Goal: Download file/media

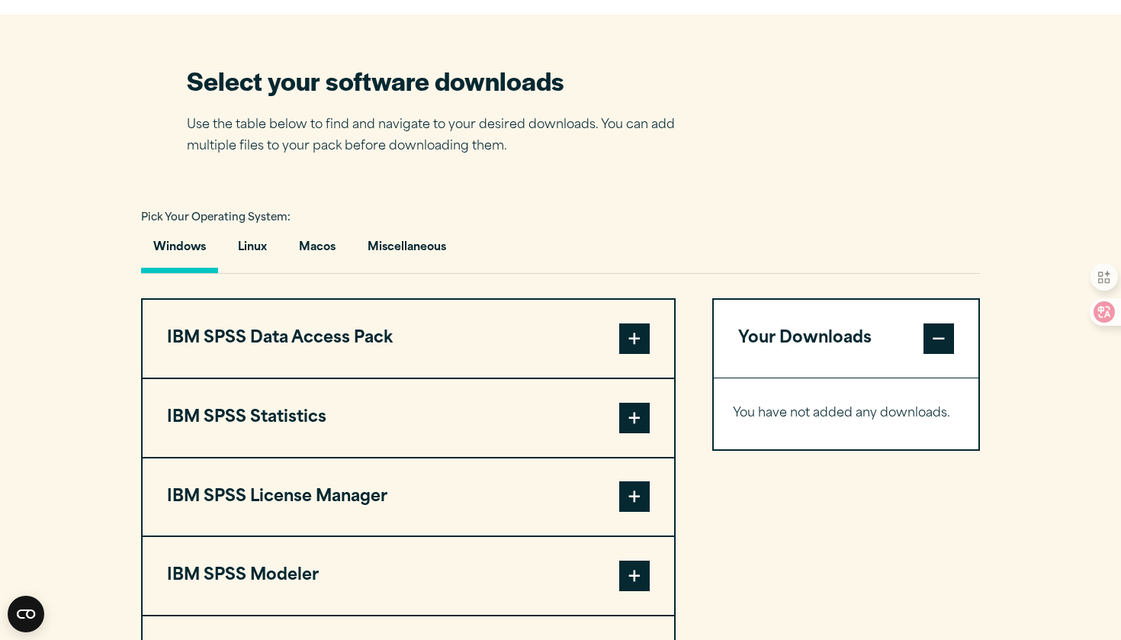
scroll to position [941, 0]
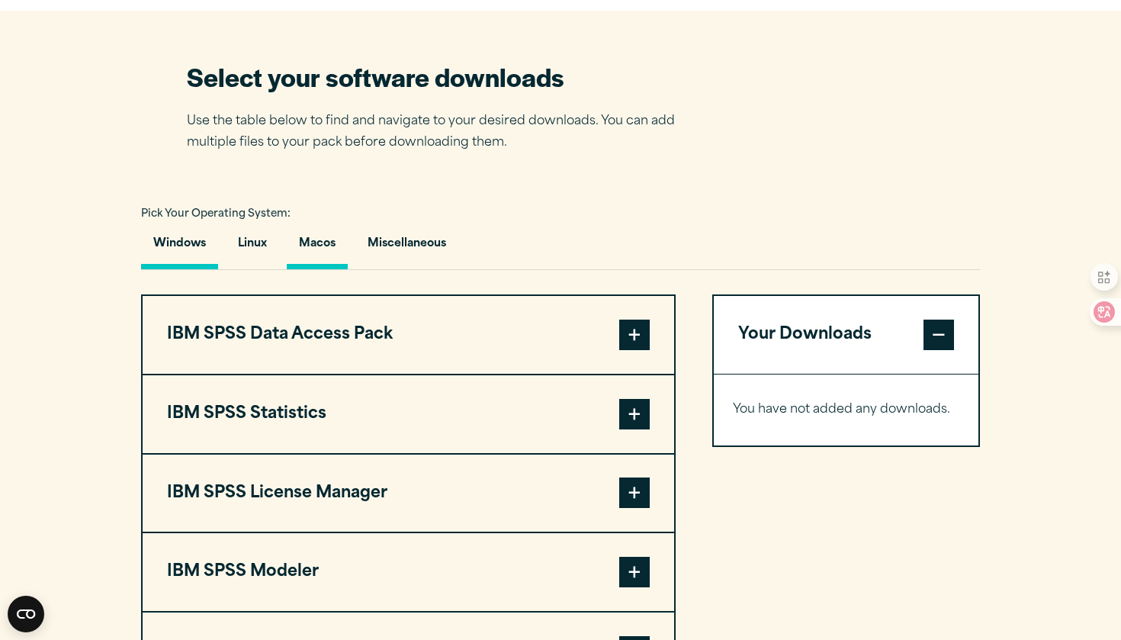
click at [314, 236] on button "Macos" at bounding box center [317, 247] width 61 height 43
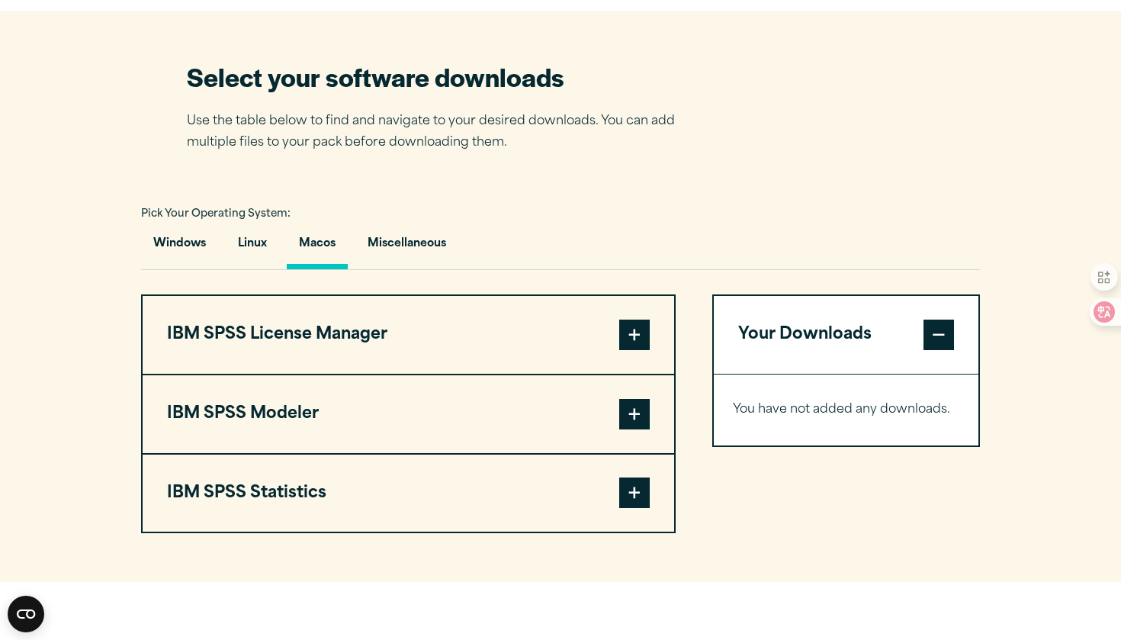
click at [624, 501] on span at bounding box center [634, 492] width 30 height 30
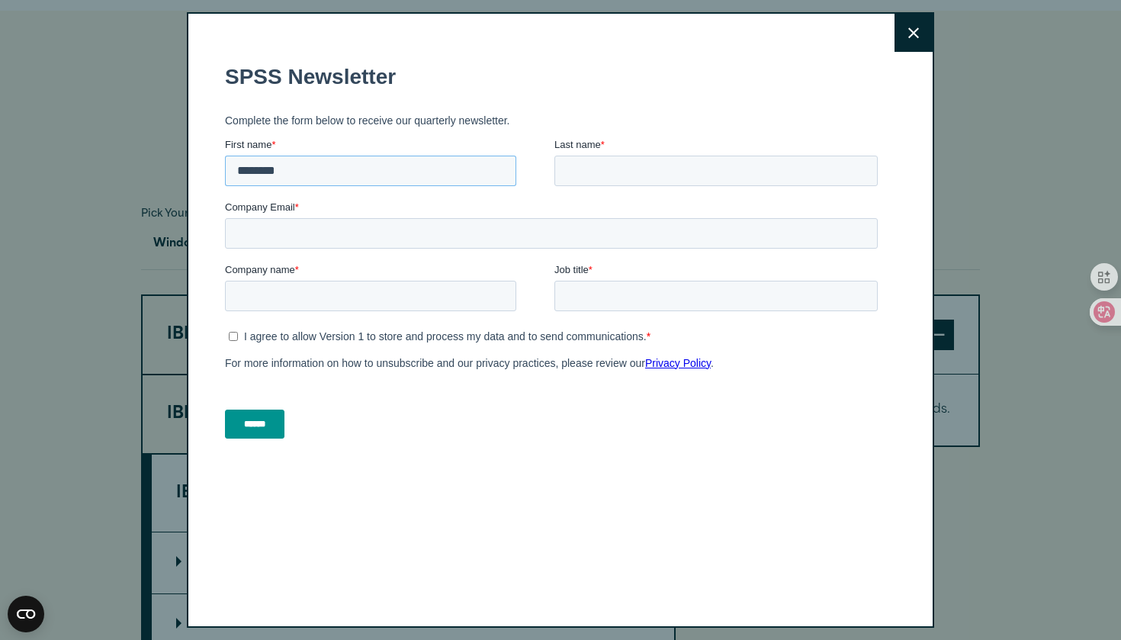
type input "********"
type input "***"
type input "**********"
type input "*******"
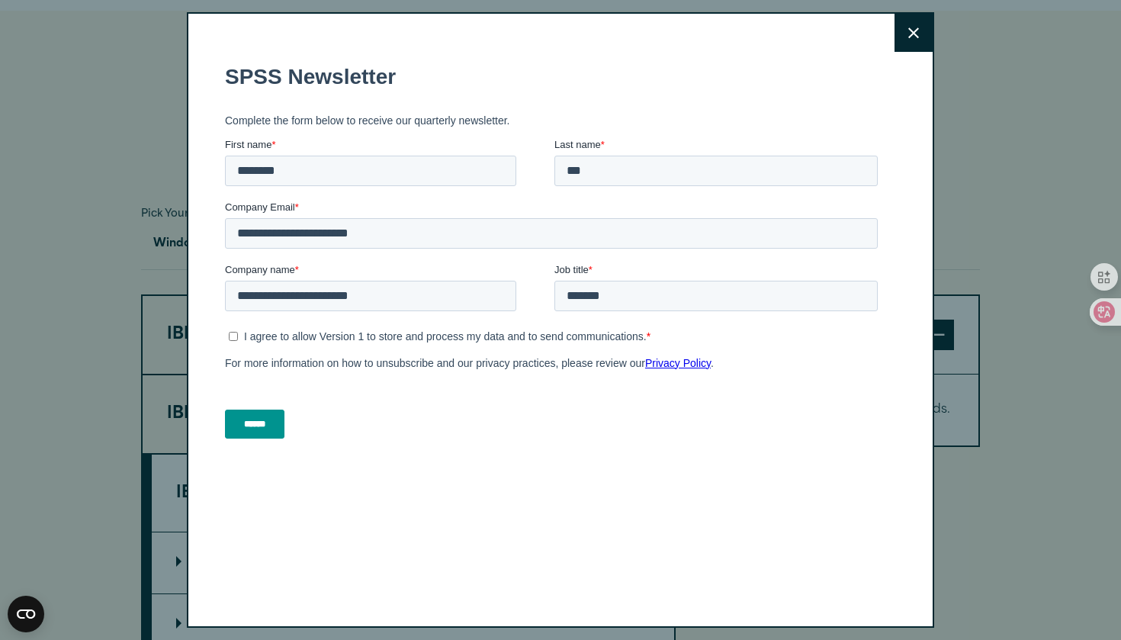
click at [259, 426] on input "******" at bounding box center [254, 423] width 59 height 29
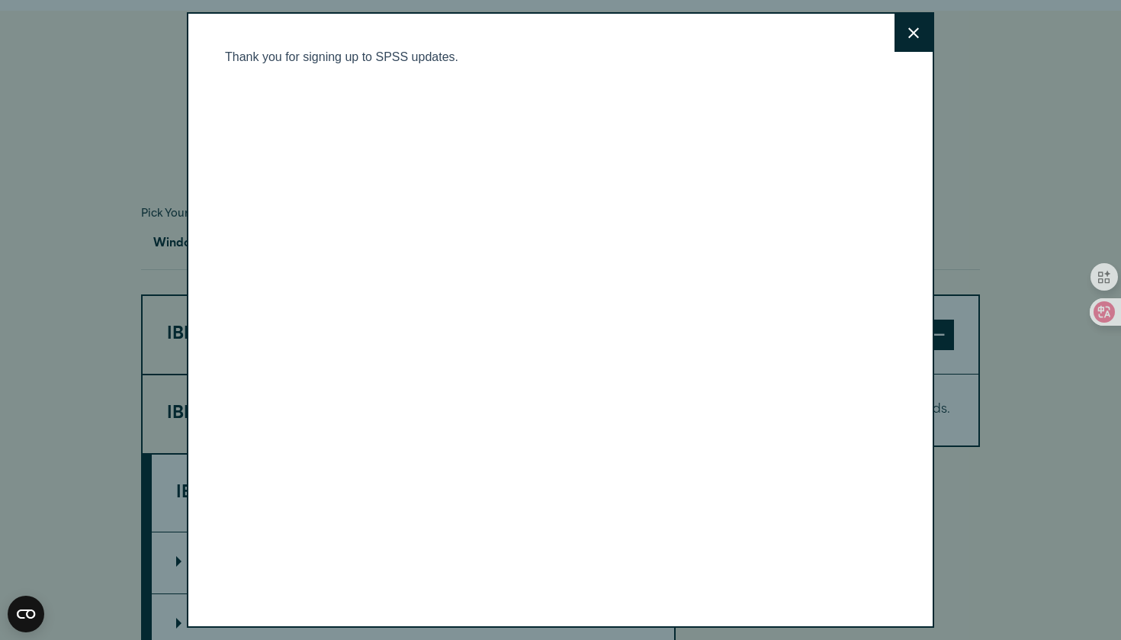
click at [914, 34] on icon at bounding box center [913, 32] width 11 height 11
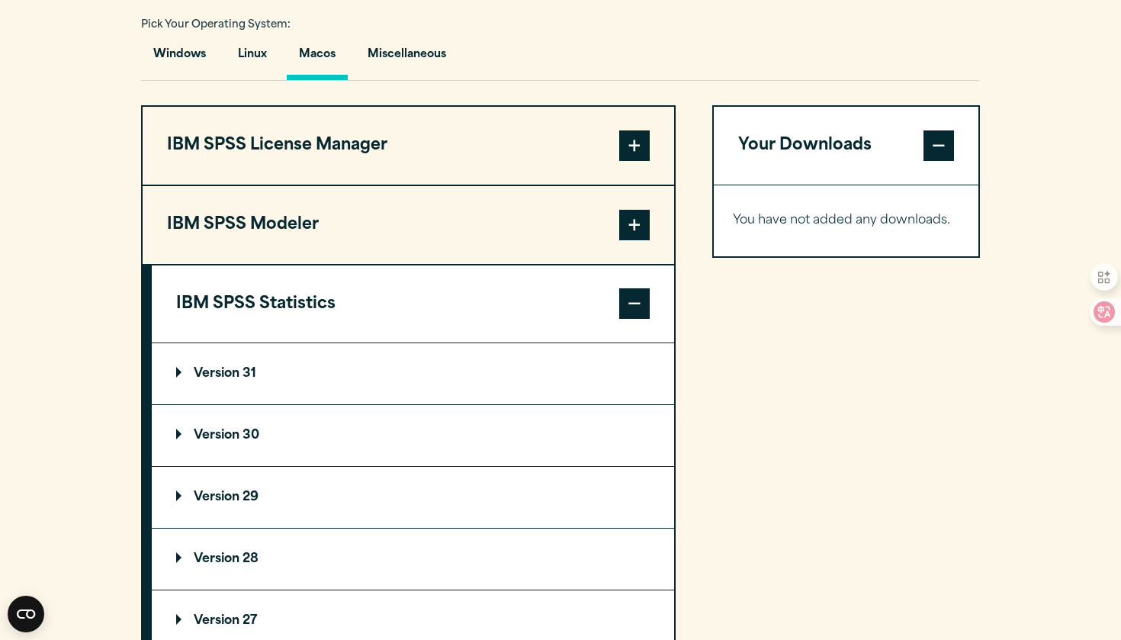
scroll to position [1140, 0]
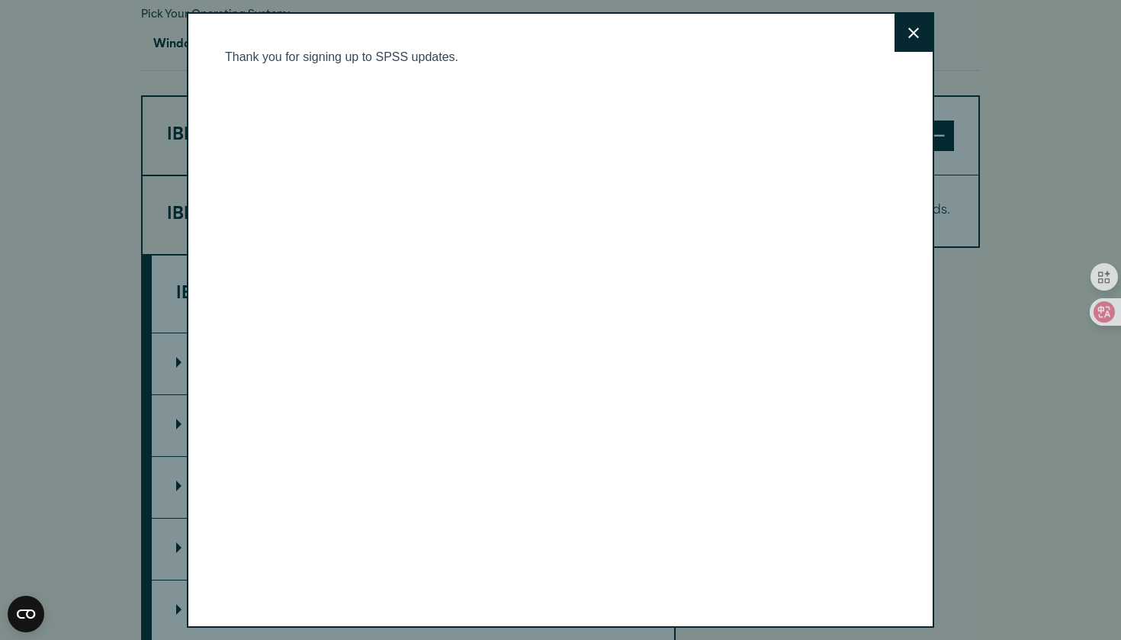
click at [914, 30] on icon at bounding box center [913, 32] width 11 height 11
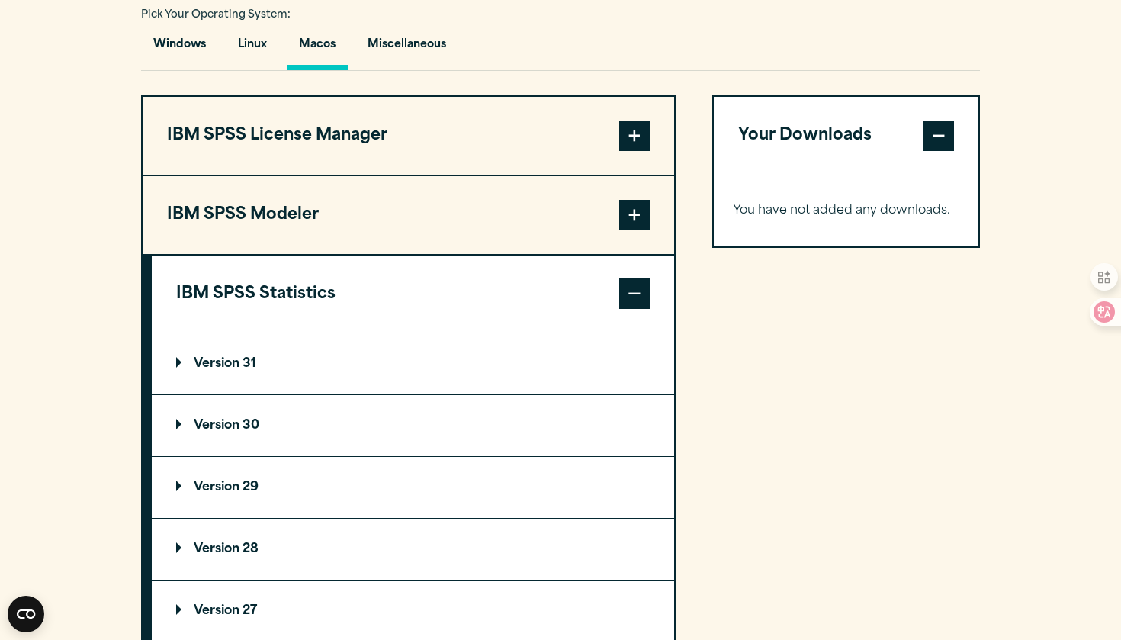
click at [251, 364] on p "Version 31" at bounding box center [216, 364] width 80 height 12
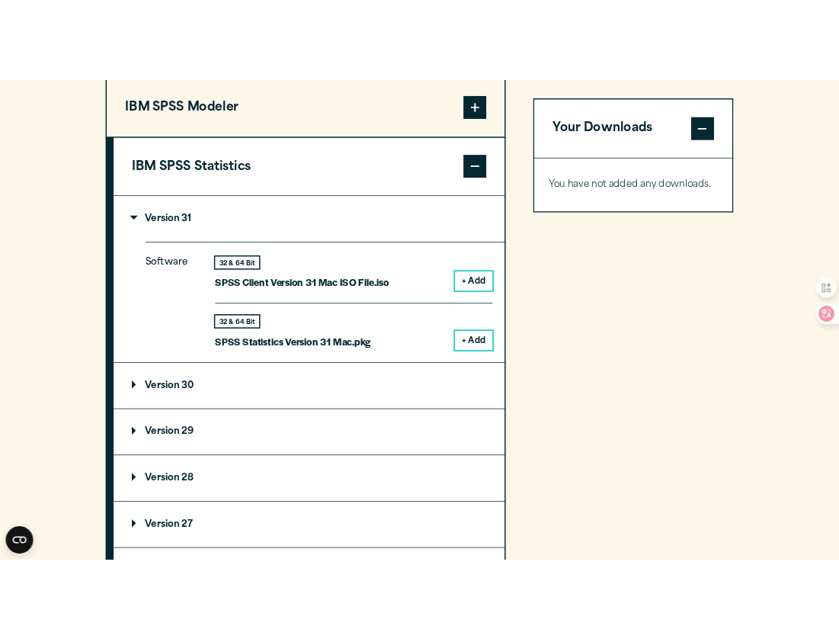
scroll to position [1324, 0]
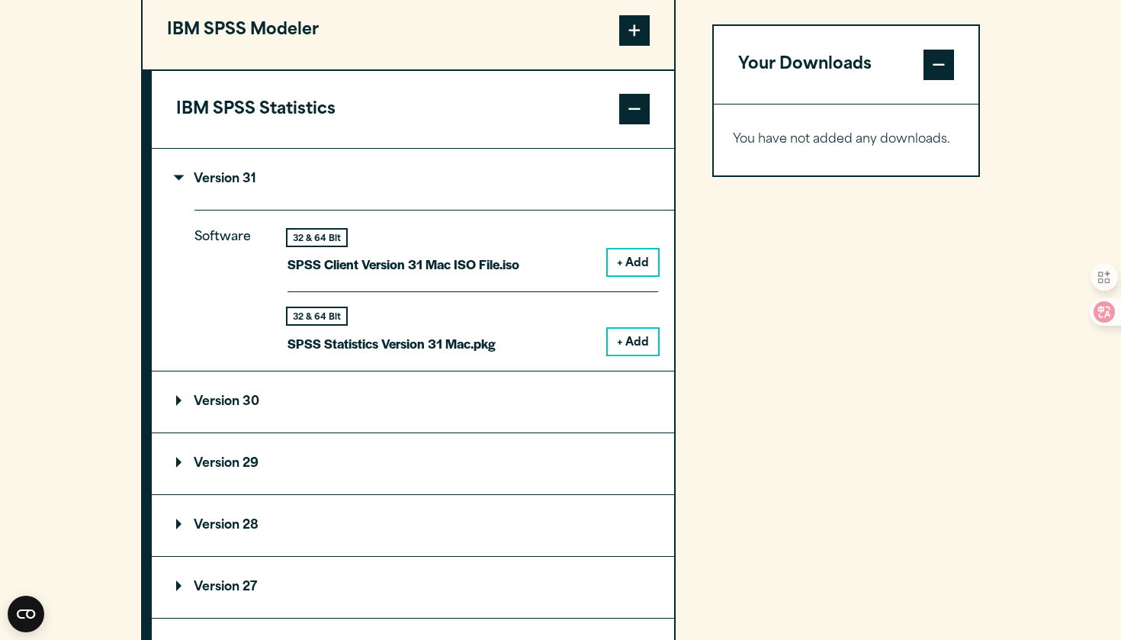
click at [626, 259] on button "+ Add" at bounding box center [633, 262] width 50 height 26
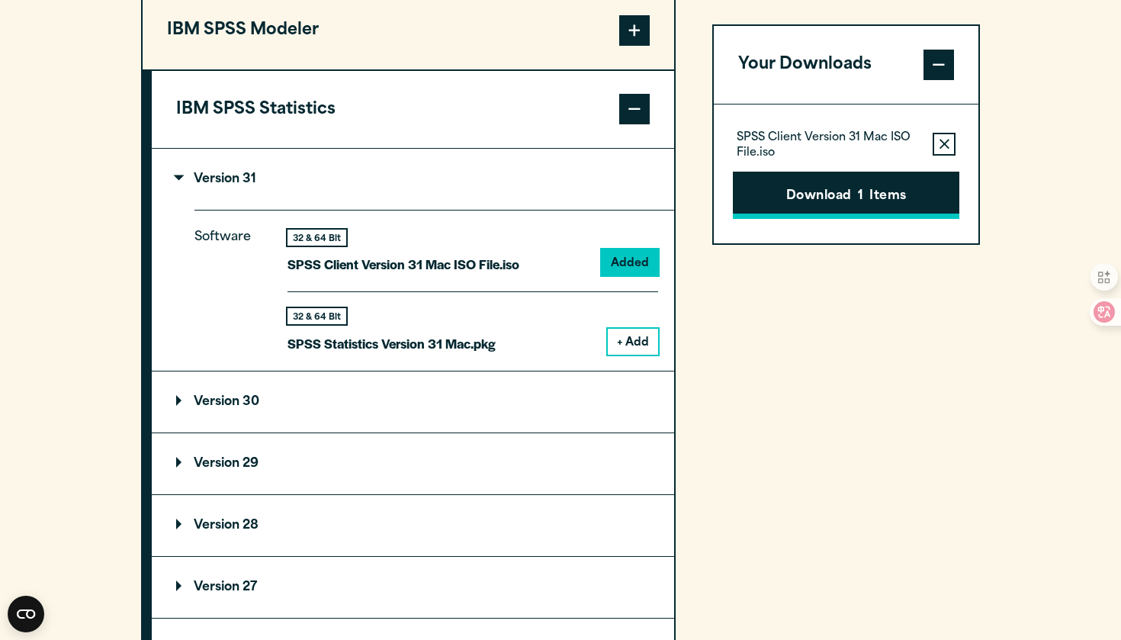
click at [799, 190] on button "Download 1 Items" at bounding box center [846, 195] width 226 height 47
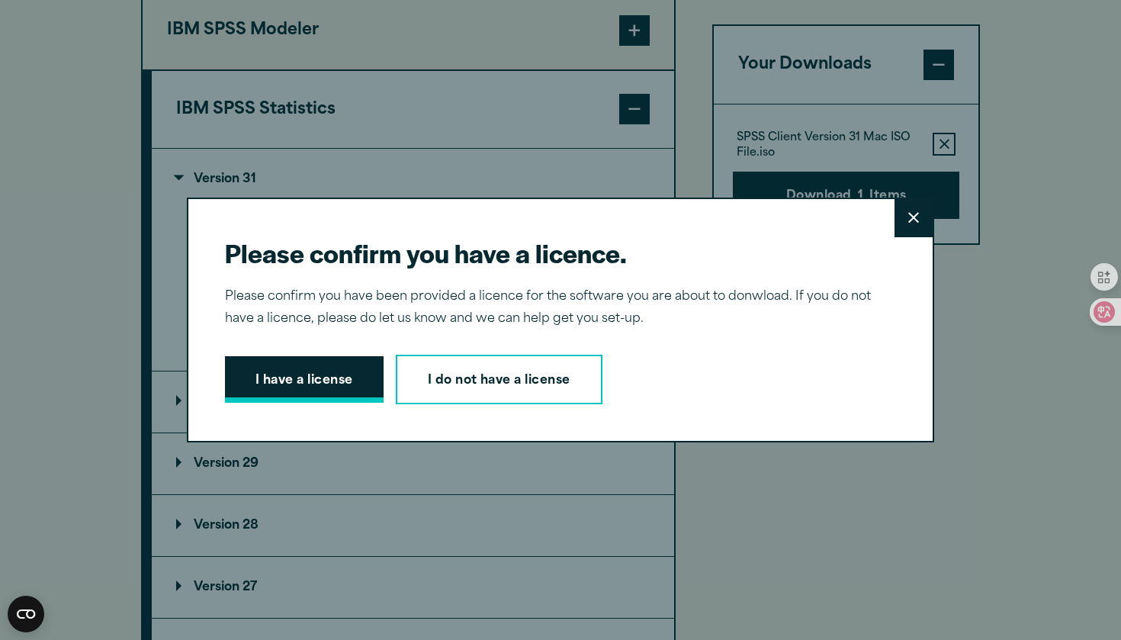
click at [354, 381] on button "I have a license" at bounding box center [304, 379] width 159 height 47
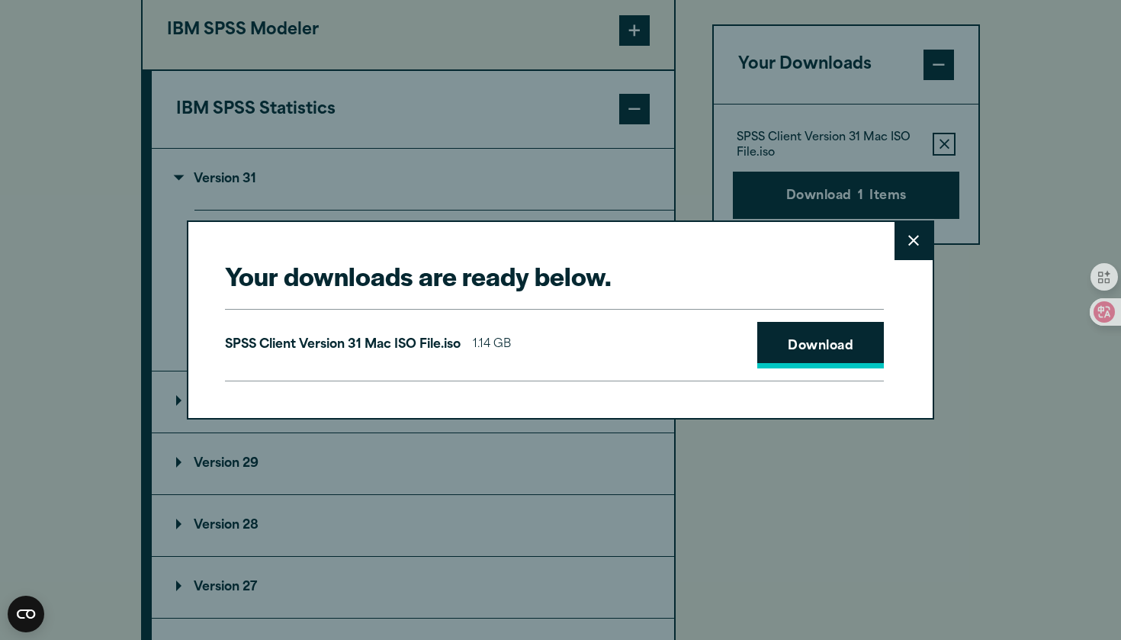
click at [787, 342] on link "Download" at bounding box center [820, 345] width 127 height 47
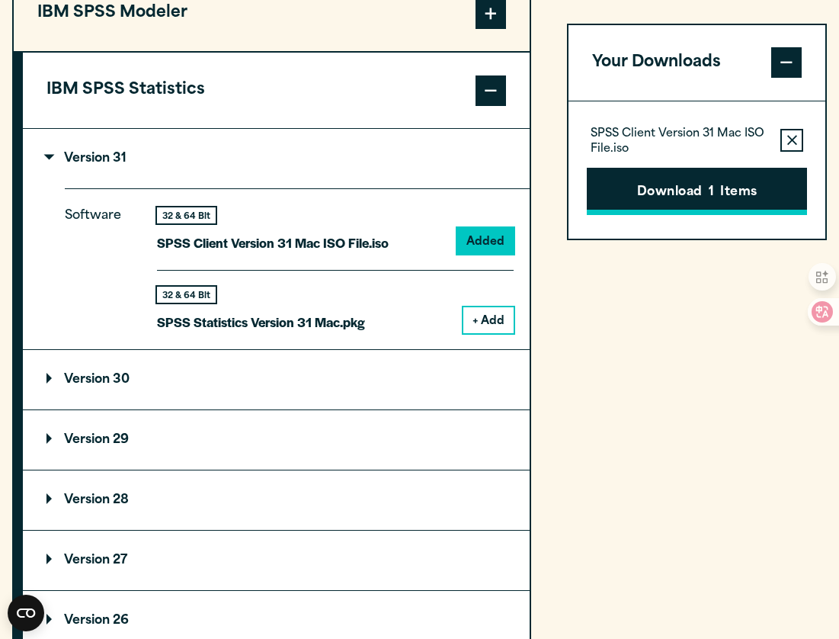
click at [636, 193] on button "Download 1 Items" at bounding box center [697, 191] width 220 height 47
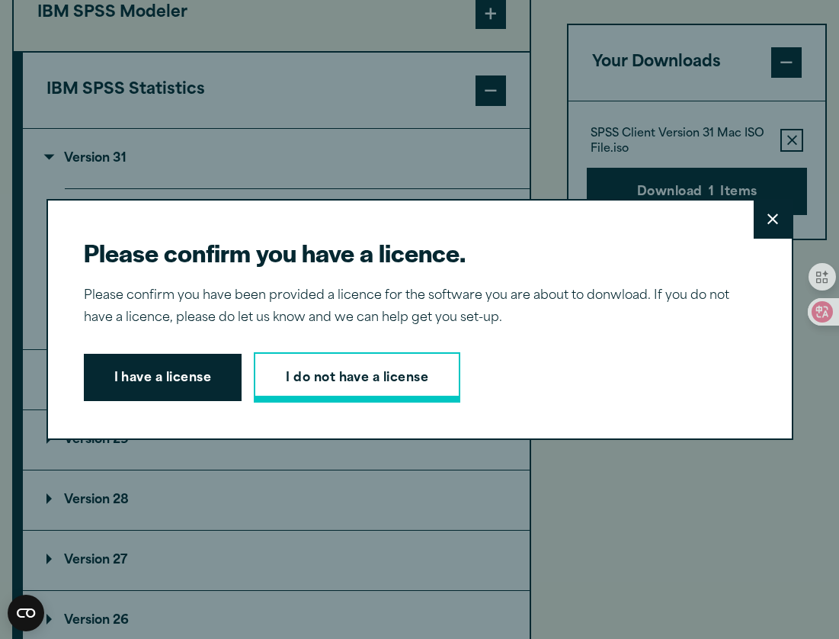
click at [345, 367] on link "I do not have a license" at bounding box center [357, 377] width 207 height 50
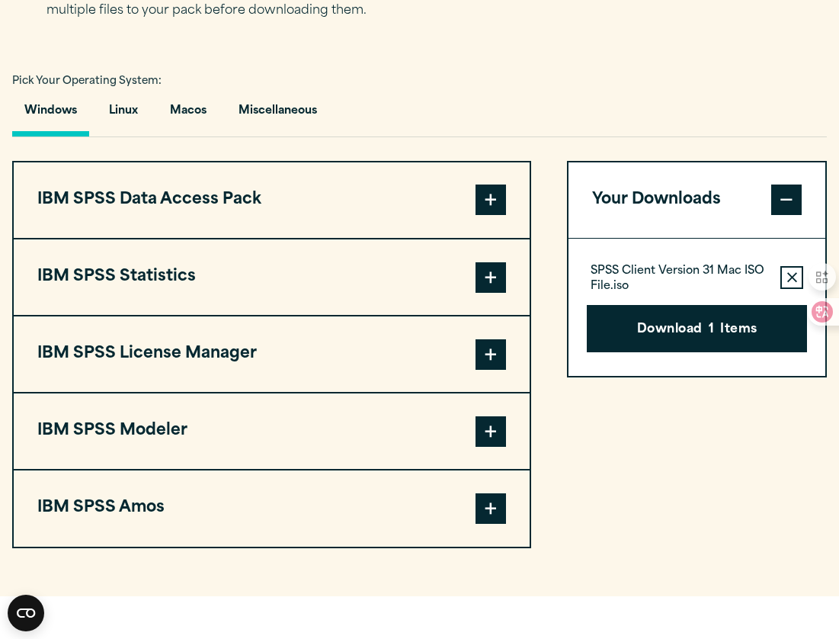
scroll to position [1060, 0]
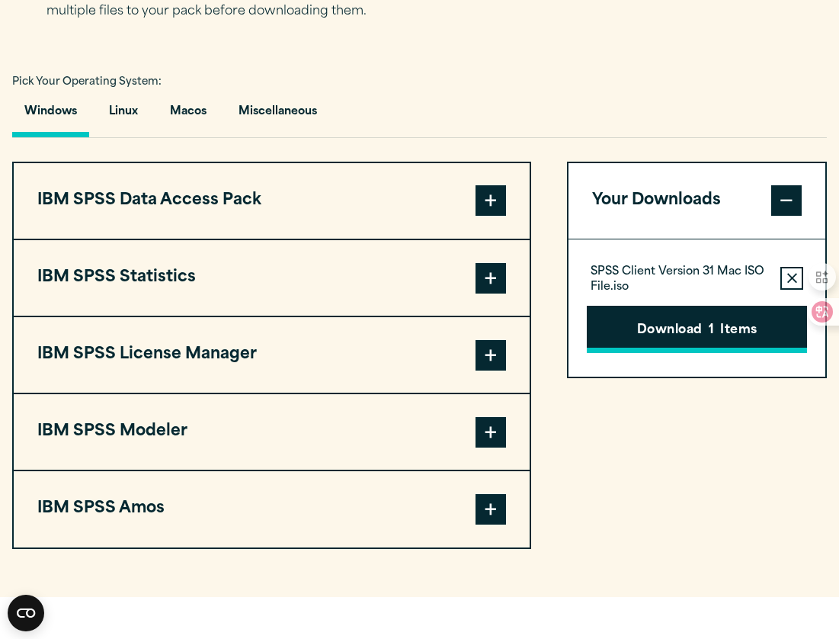
click at [661, 326] on button "Download 1 Items" at bounding box center [697, 329] width 220 height 47
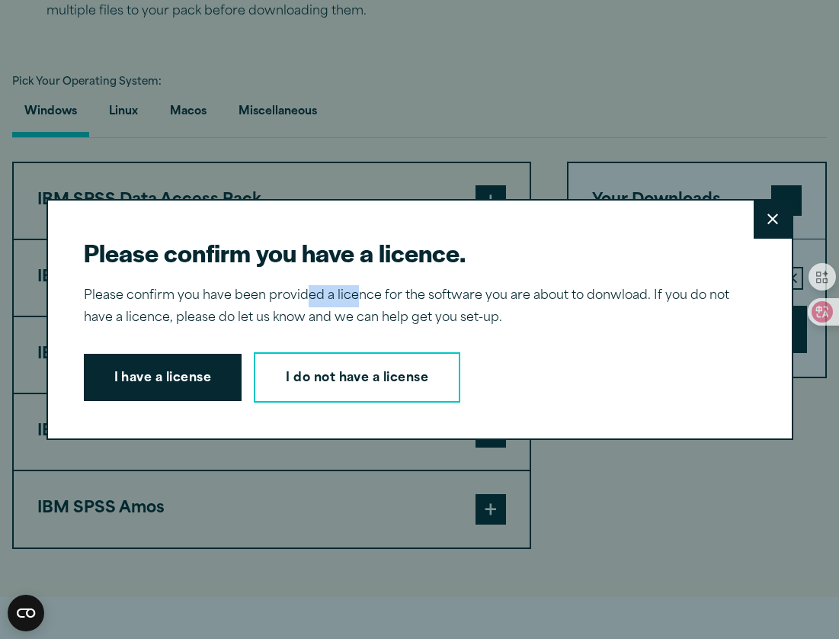
drag, startPoint x: 303, startPoint y: 303, endPoint x: 353, endPoint y: 300, distance: 49.7
click at [353, 300] on p "Please confirm you have been provided a licence for the software you are about …" at bounding box center [414, 307] width 660 height 44
drag, startPoint x: 316, startPoint y: 320, endPoint x: 515, endPoint y: 319, distance: 199.0
click at [514, 319] on p "Please confirm you have been provided a licence for the software you are about …" at bounding box center [414, 307] width 660 height 44
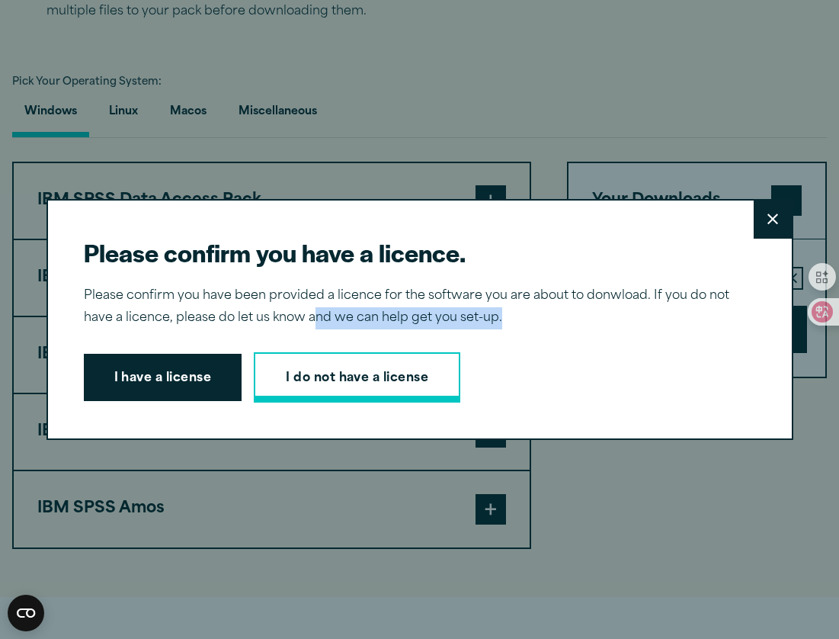
click at [385, 379] on link "I do not have a license" at bounding box center [357, 377] width 207 height 50
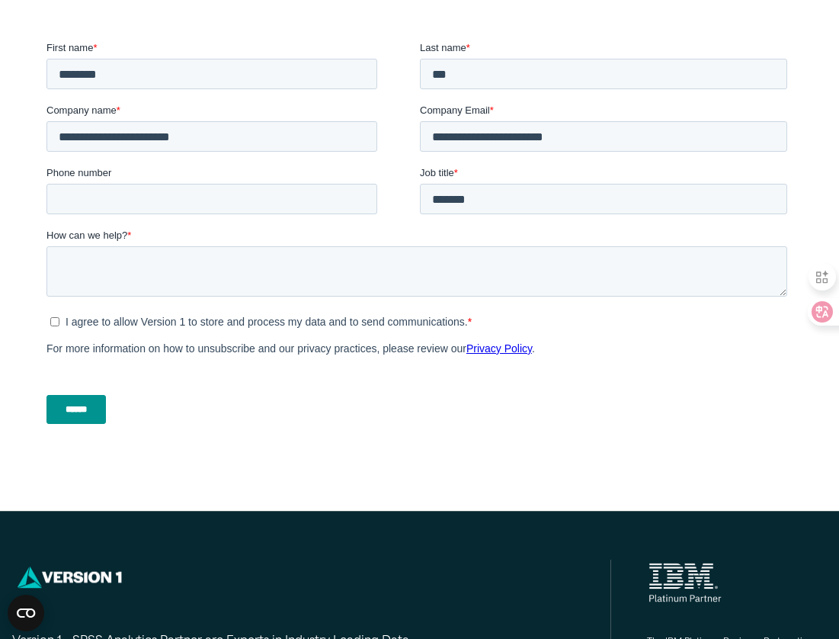
scroll to position [543, 0]
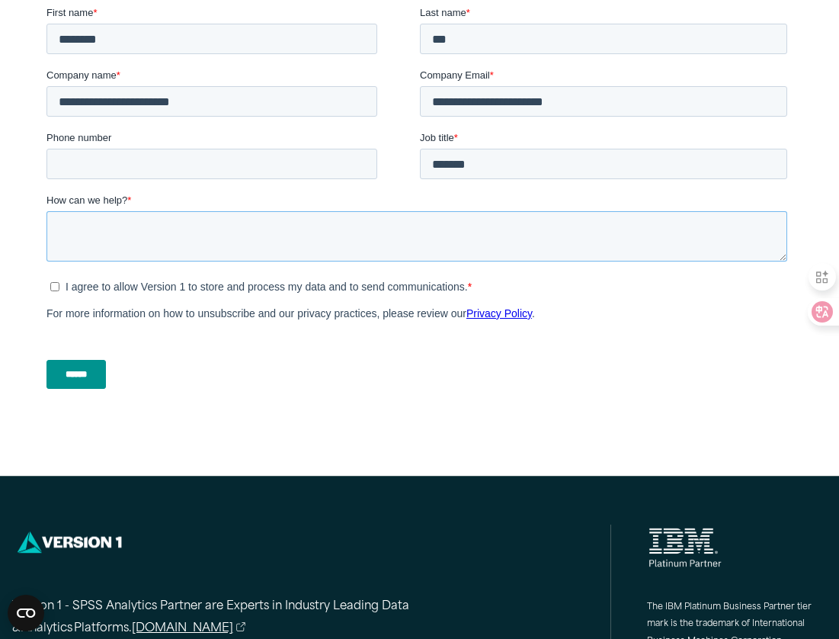
click at [266, 241] on textarea "How can we help? *" at bounding box center [416, 236] width 741 height 50
type textarea "**********"
click at [95, 378] on input "******" at bounding box center [75, 374] width 59 height 29
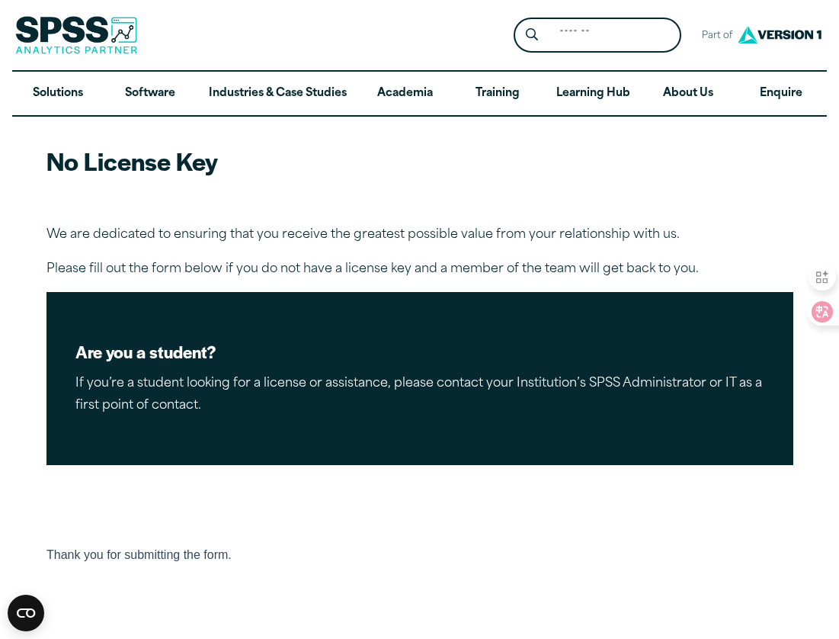
scroll to position [0, 0]
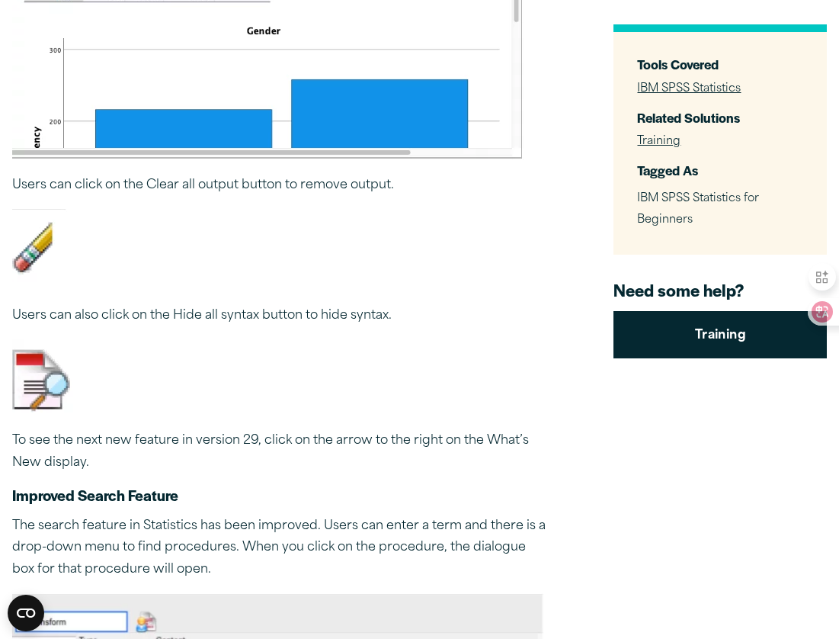
scroll to position [5494, 0]
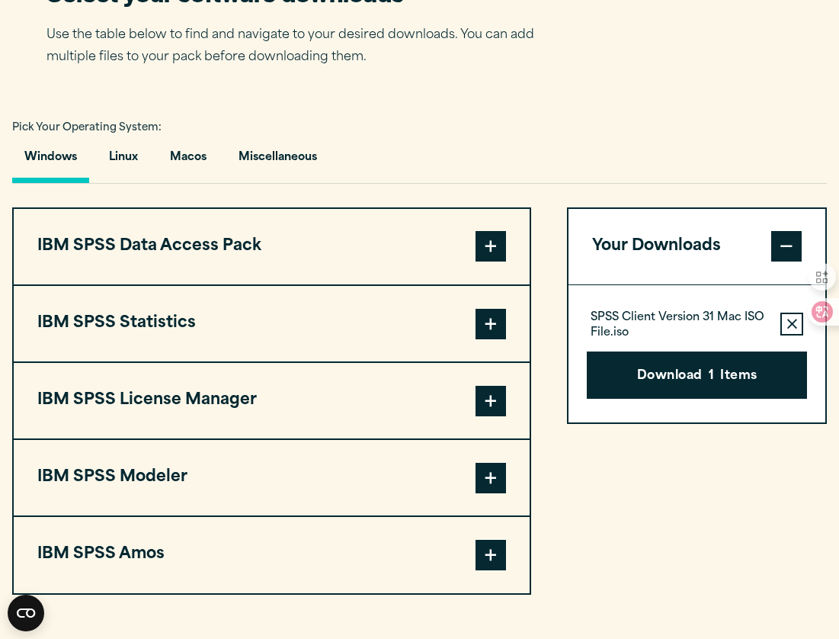
scroll to position [1015, 0]
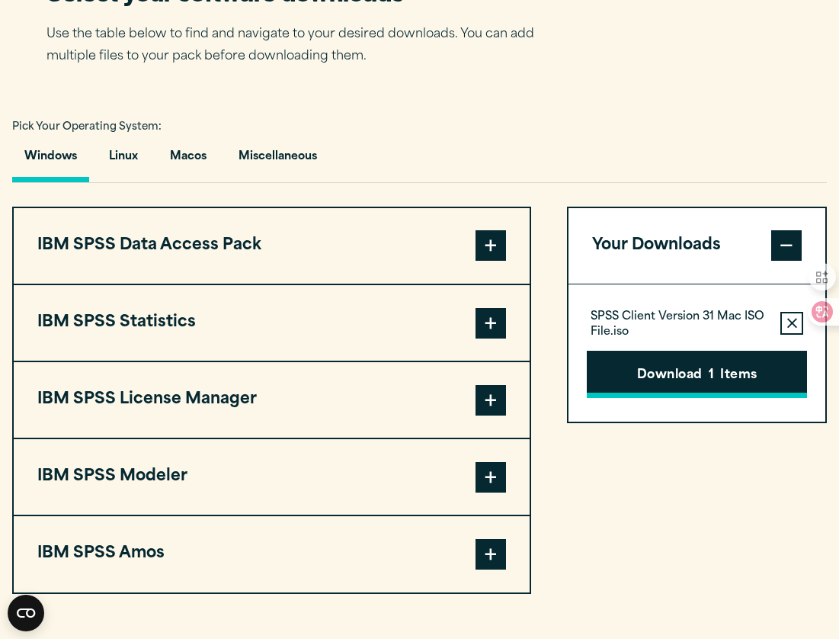
click at [649, 379] on button "Download 1 Items" at bounding box center [697, 374] width 220 height 47
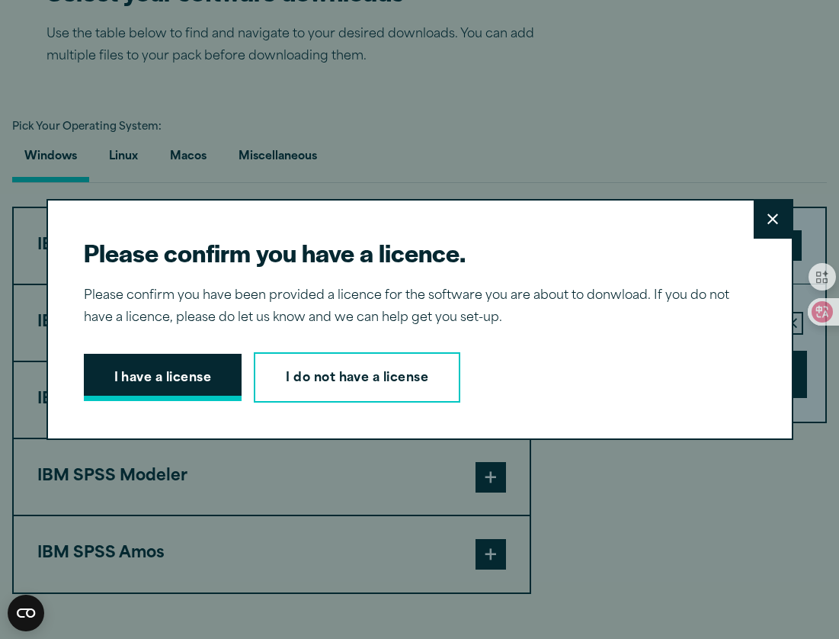
click at [191, 380] on button "I have a license" at bounding box center [163, 377] width 159 height 47
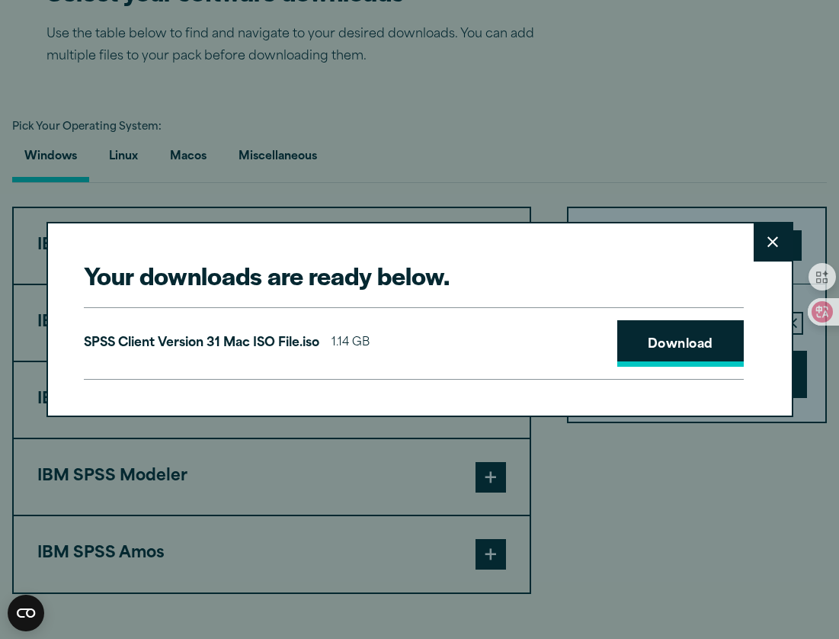
click at [635, 343] on link "Download" at bounding box center [680, 343] width 127 height 47
